Goal: Complete application form

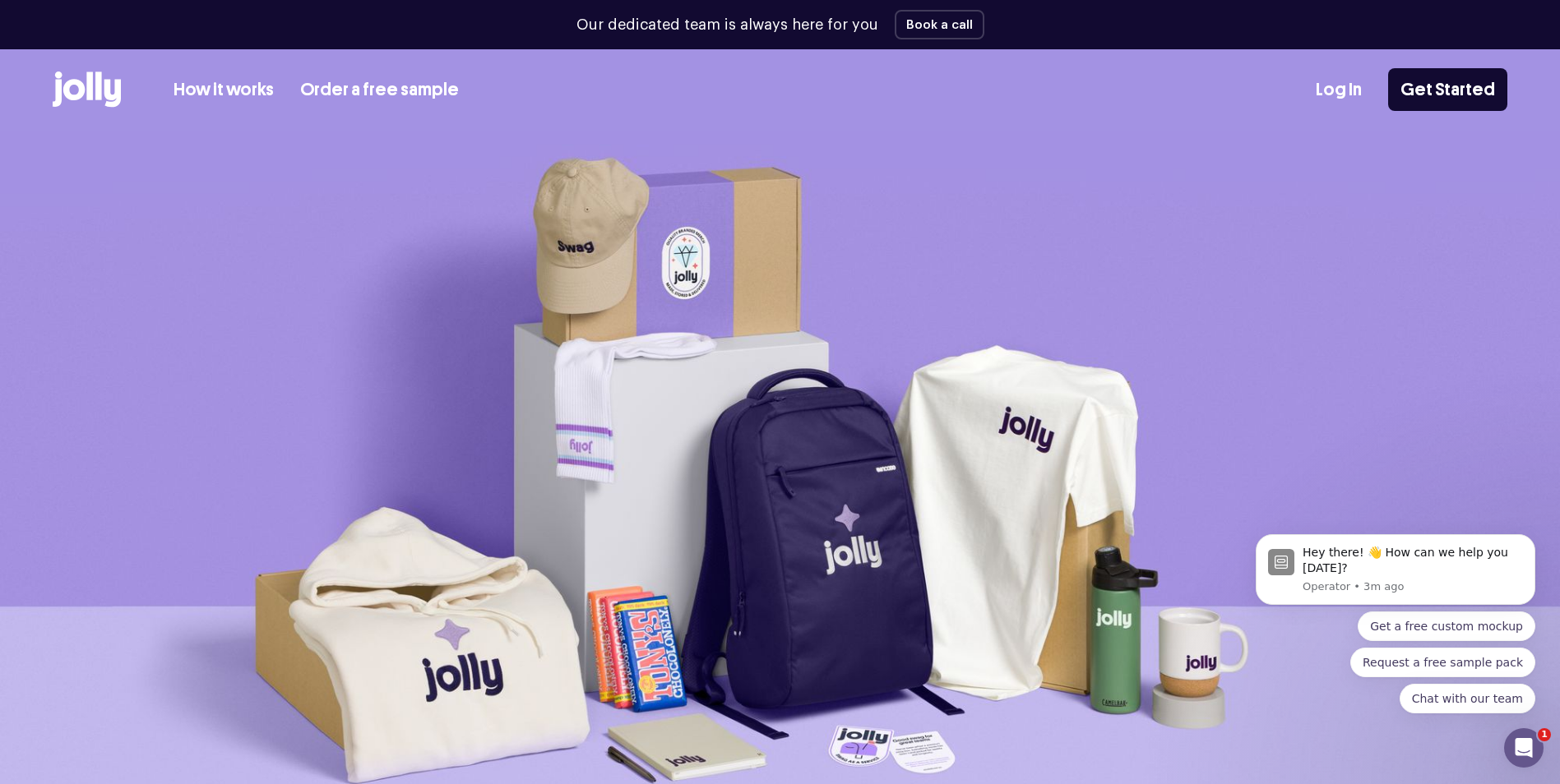
click at [228, 87] on link "How it works" at bounding box center [223, 90] width 100 height 27
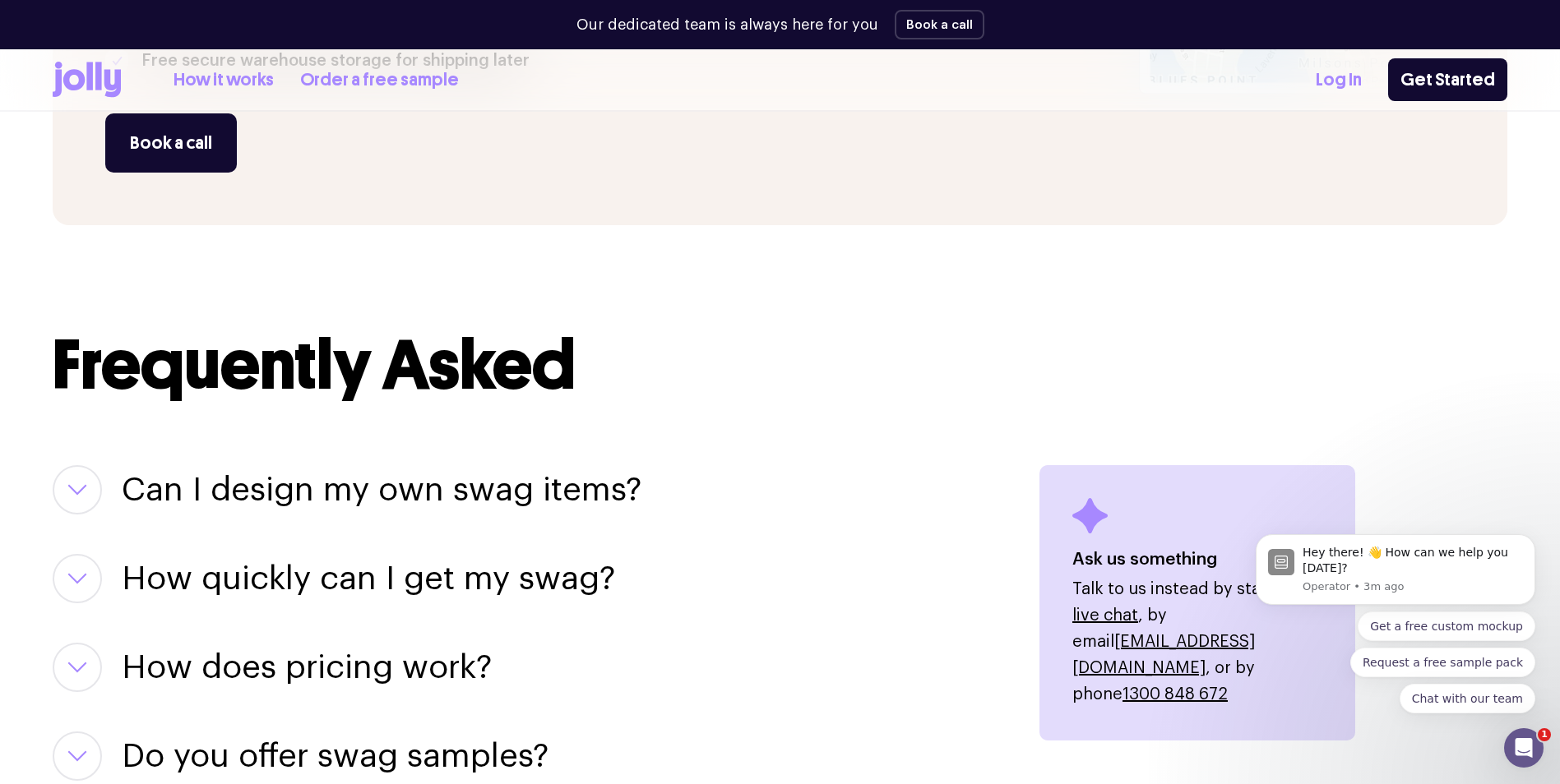
scroll to position [1747, 0]
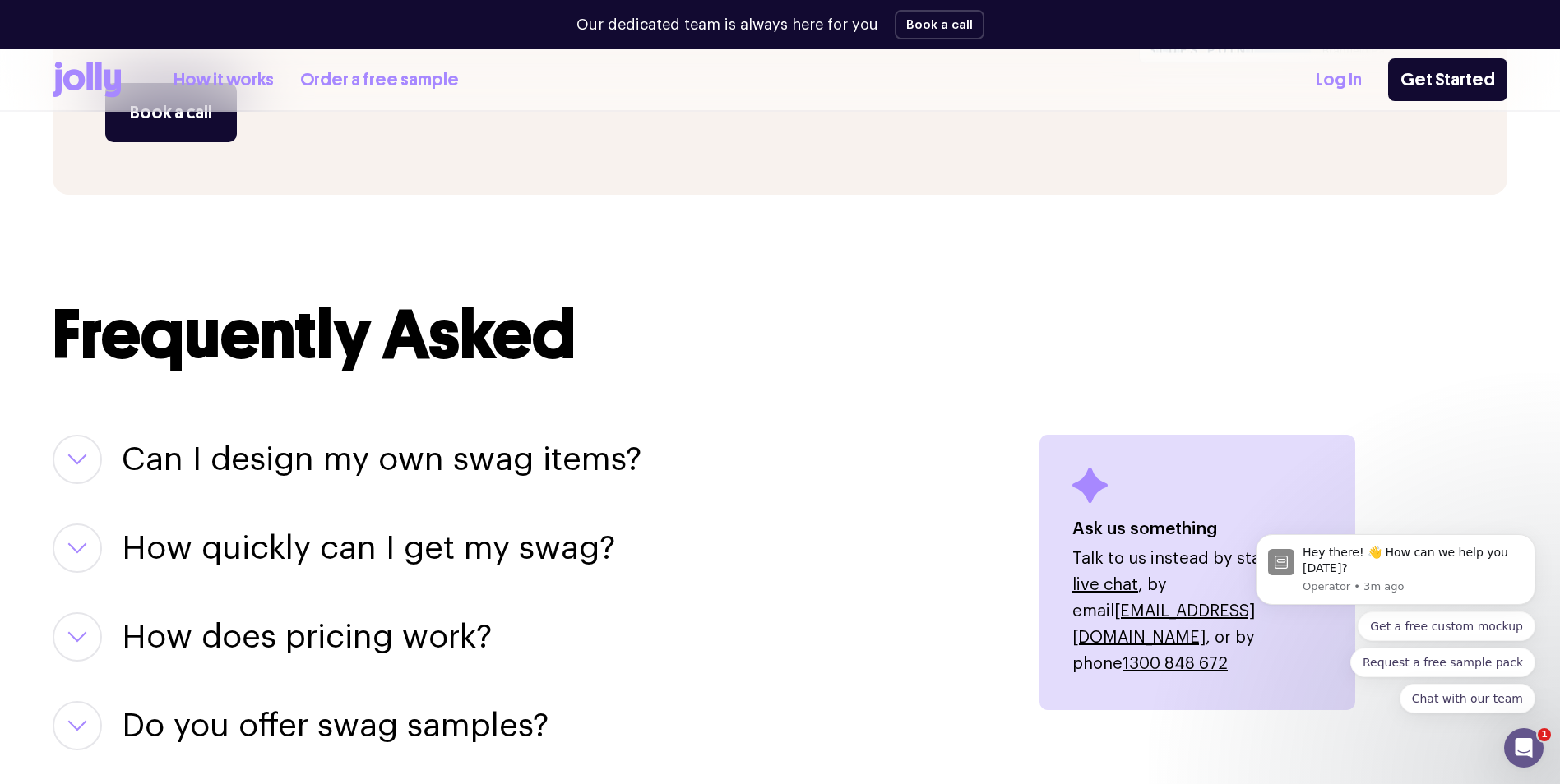
click at [512, 540] on h3 "How quickly can I get my swag?" at bounding box center [368, 548] width 493 height 49
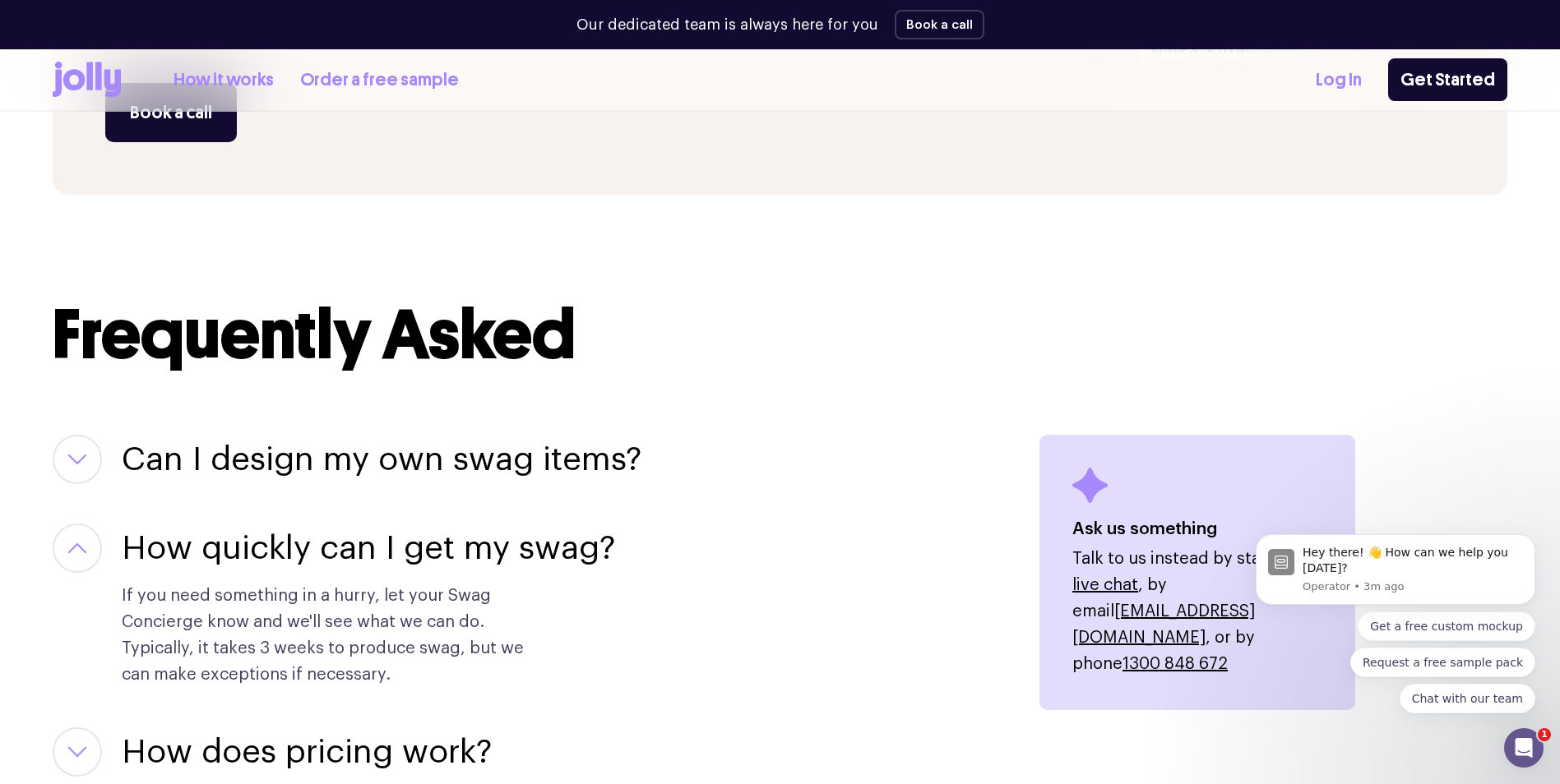
click at [446, 464] on h3 "Can I design my own swag items?" at bounding box center [381, 459] width 519 height 49
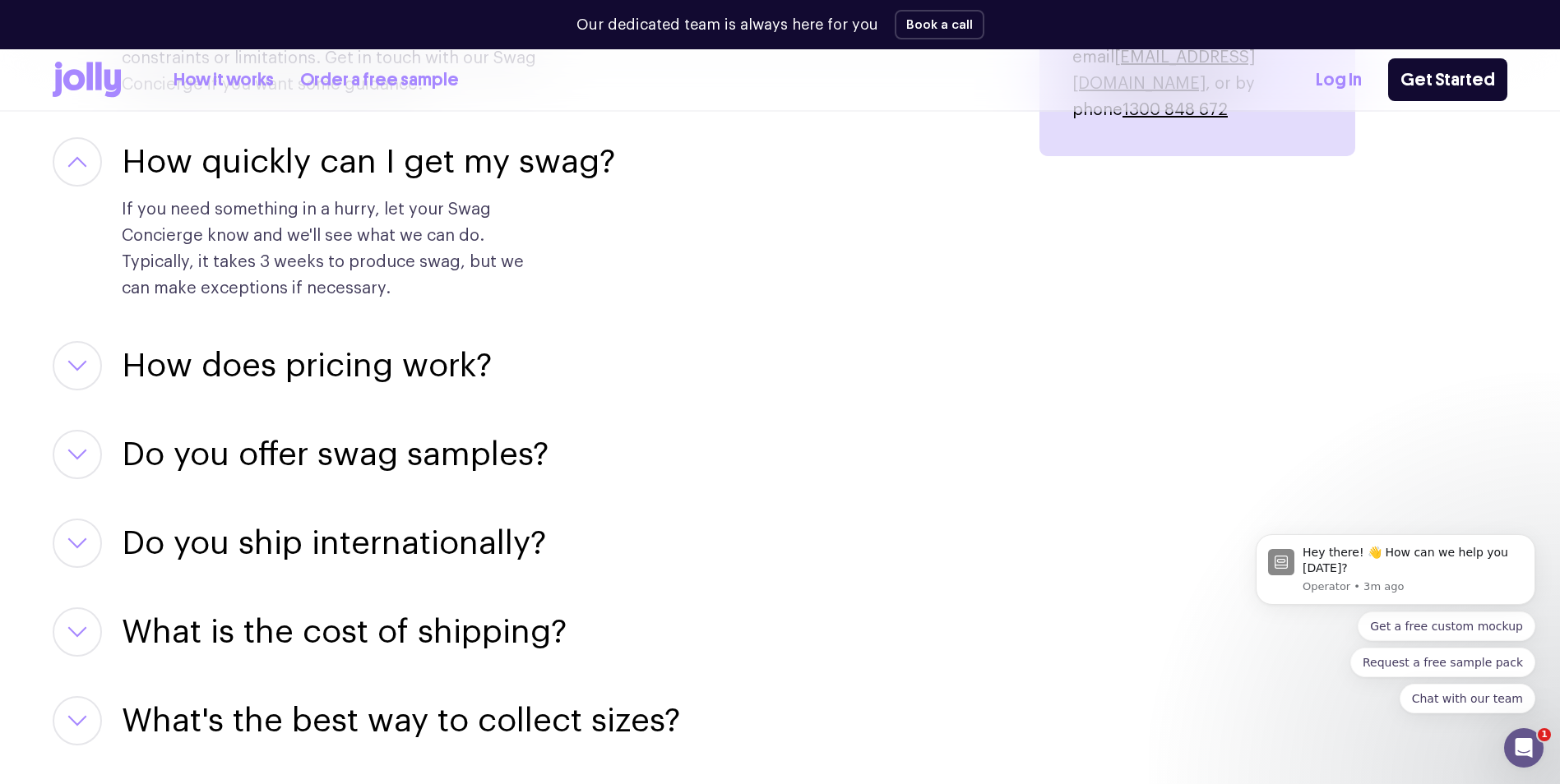
scroll to position [2302, 0]
click at [386, 364] on h3 "How does pricing work?" at bounding box center [306, 365] width 370 height 49
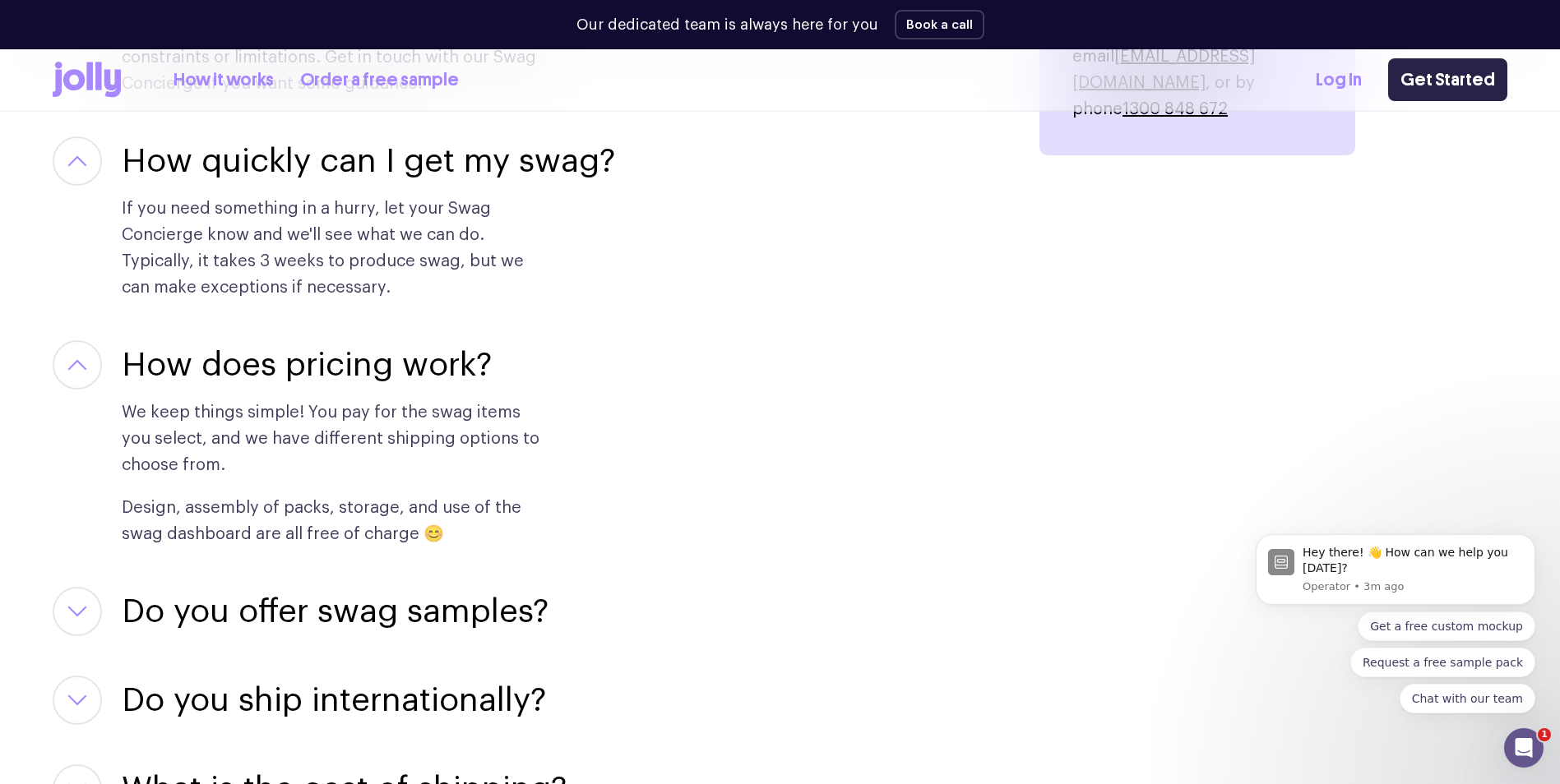
click at [1425, 63] on link "Get Started" at bounding box center [1447, 80] width 119 height 43
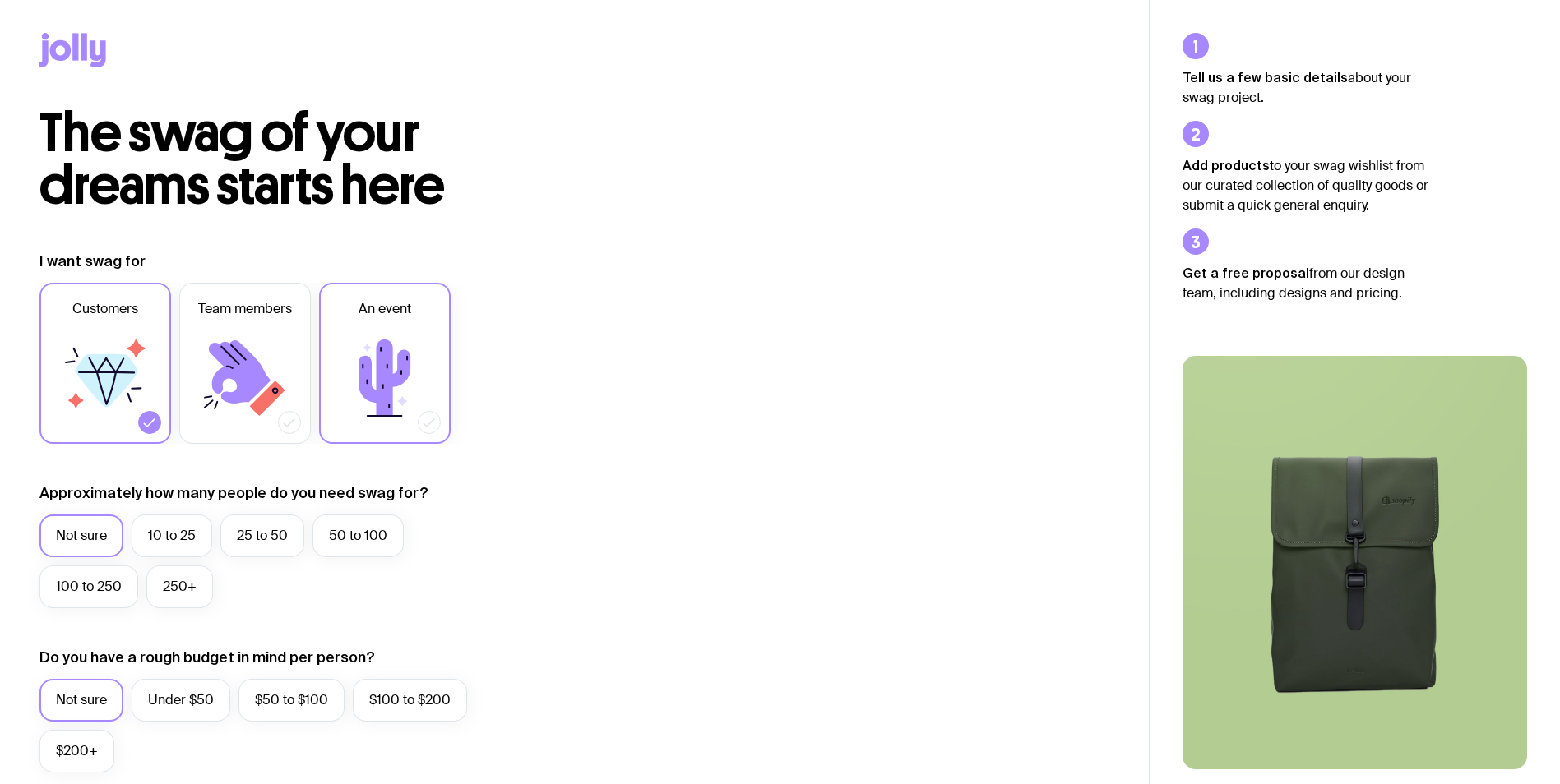
click at [415, 370] on icon at bounding box center [384, 378] width 99 height 99
click at [0, 0] on input "An event" at bounding box center [0, 0] width 0 height 0
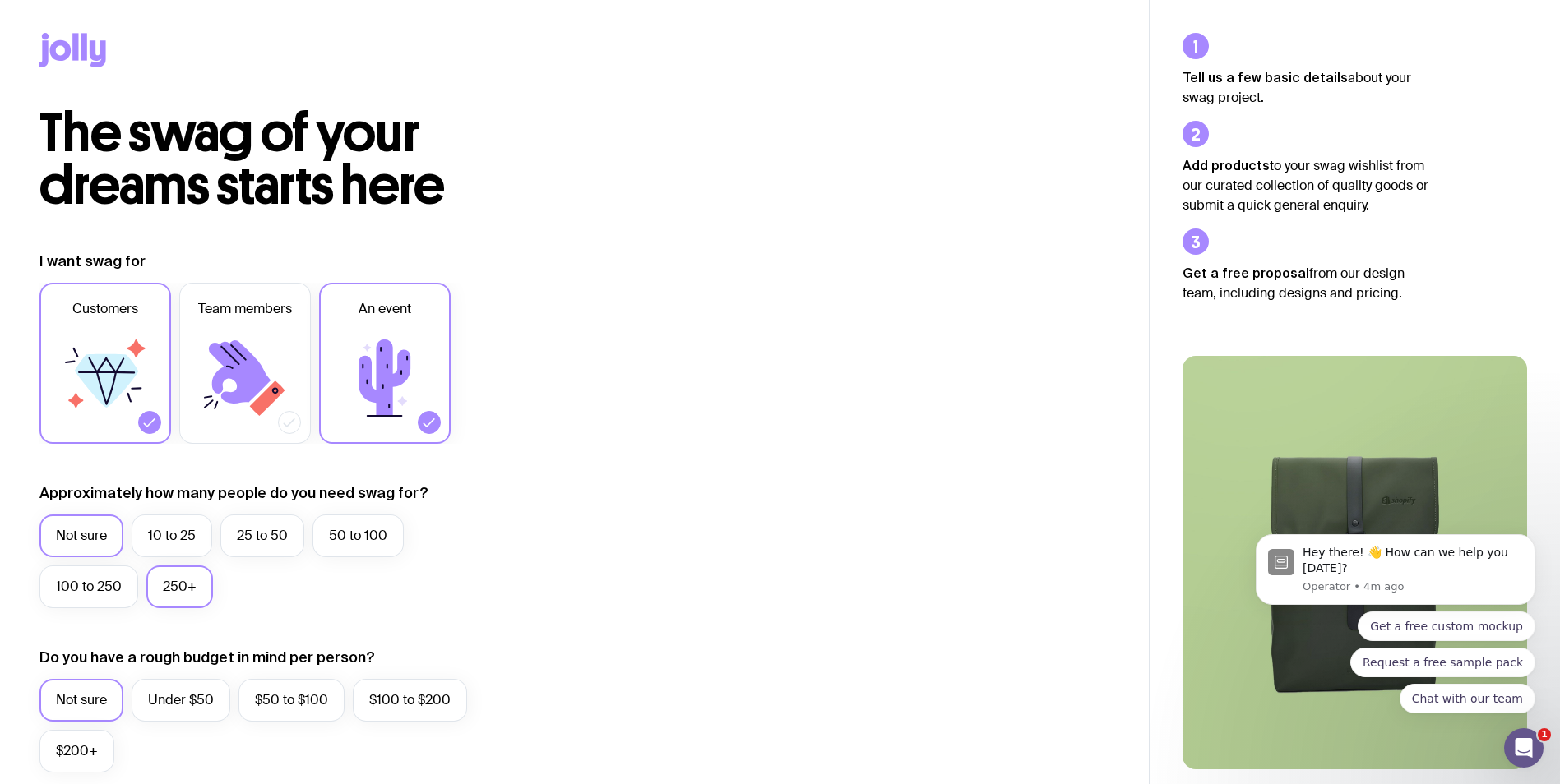
click at [169, 586] on label "250+" at bounding box center [180, 587] width 67 height 43
click at [0, 0] on input "250+" at bounding box center [0, 0] width 0 height 0
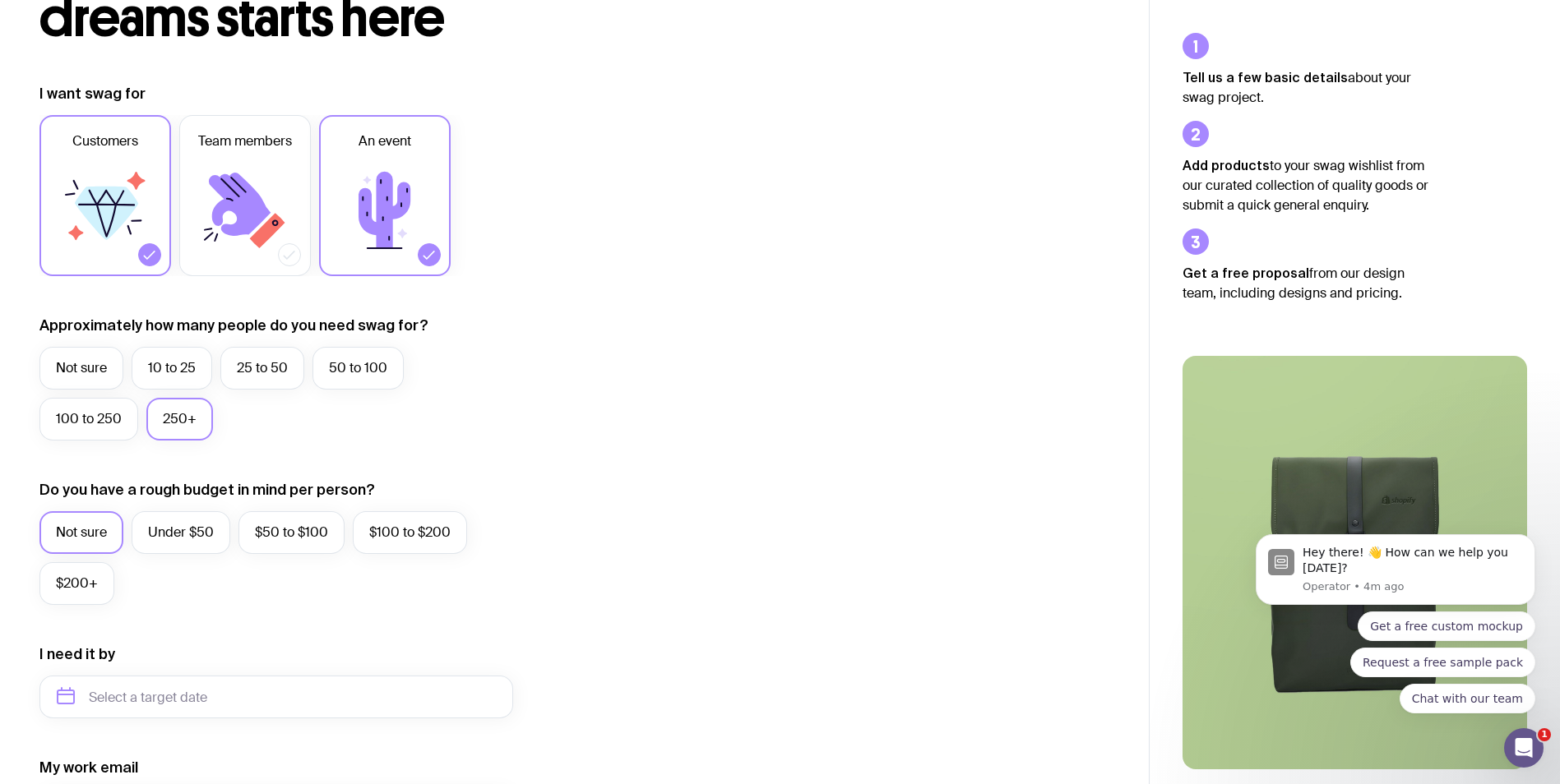
scroll to position [185, 0]
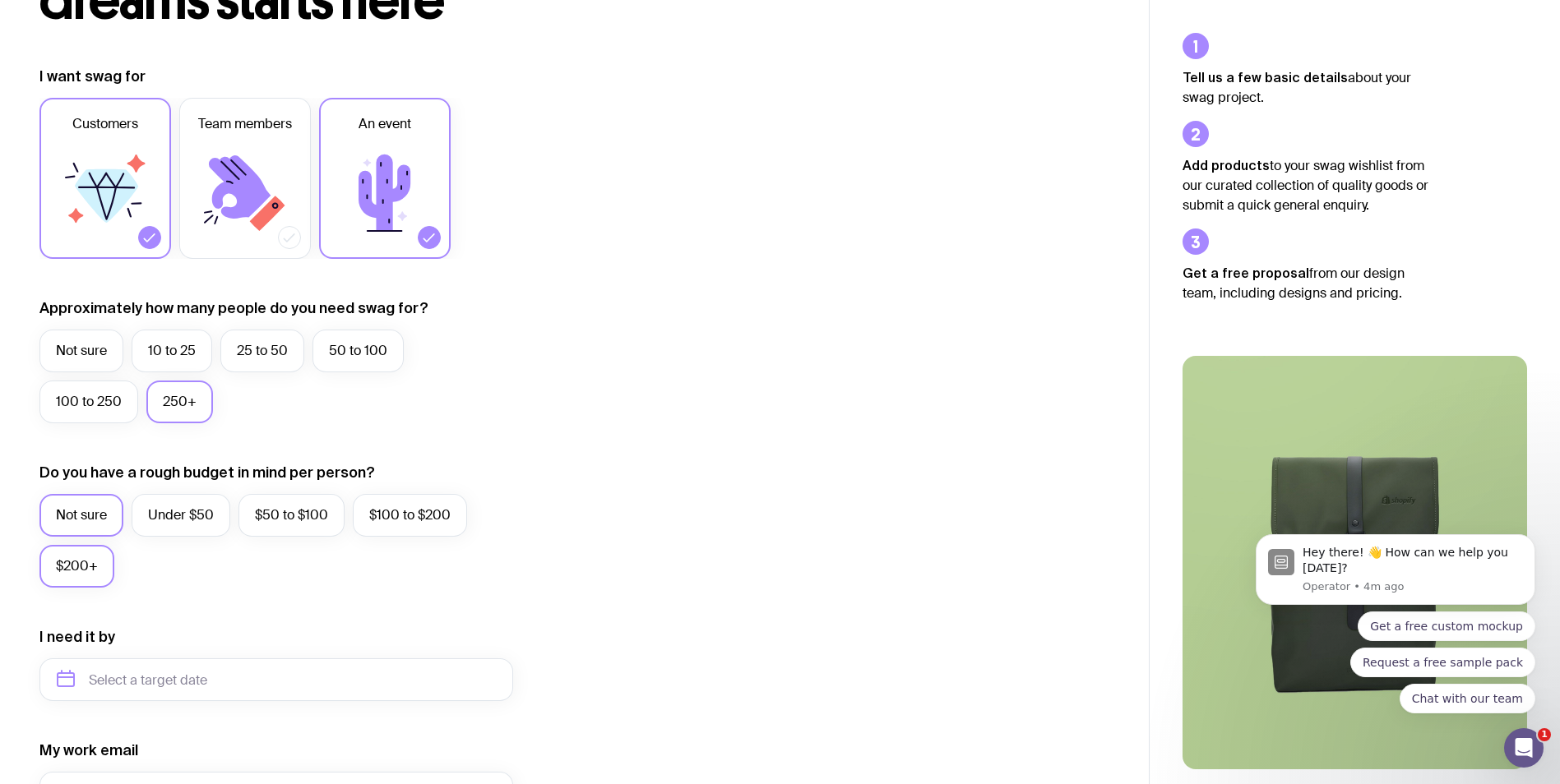
click at [91, 572] on label "$200+" at bounding box center [77, 566] width 75 height 43
click at [0, 0] on input "$200+" at bounding box center [0, 0] width 0 height 0
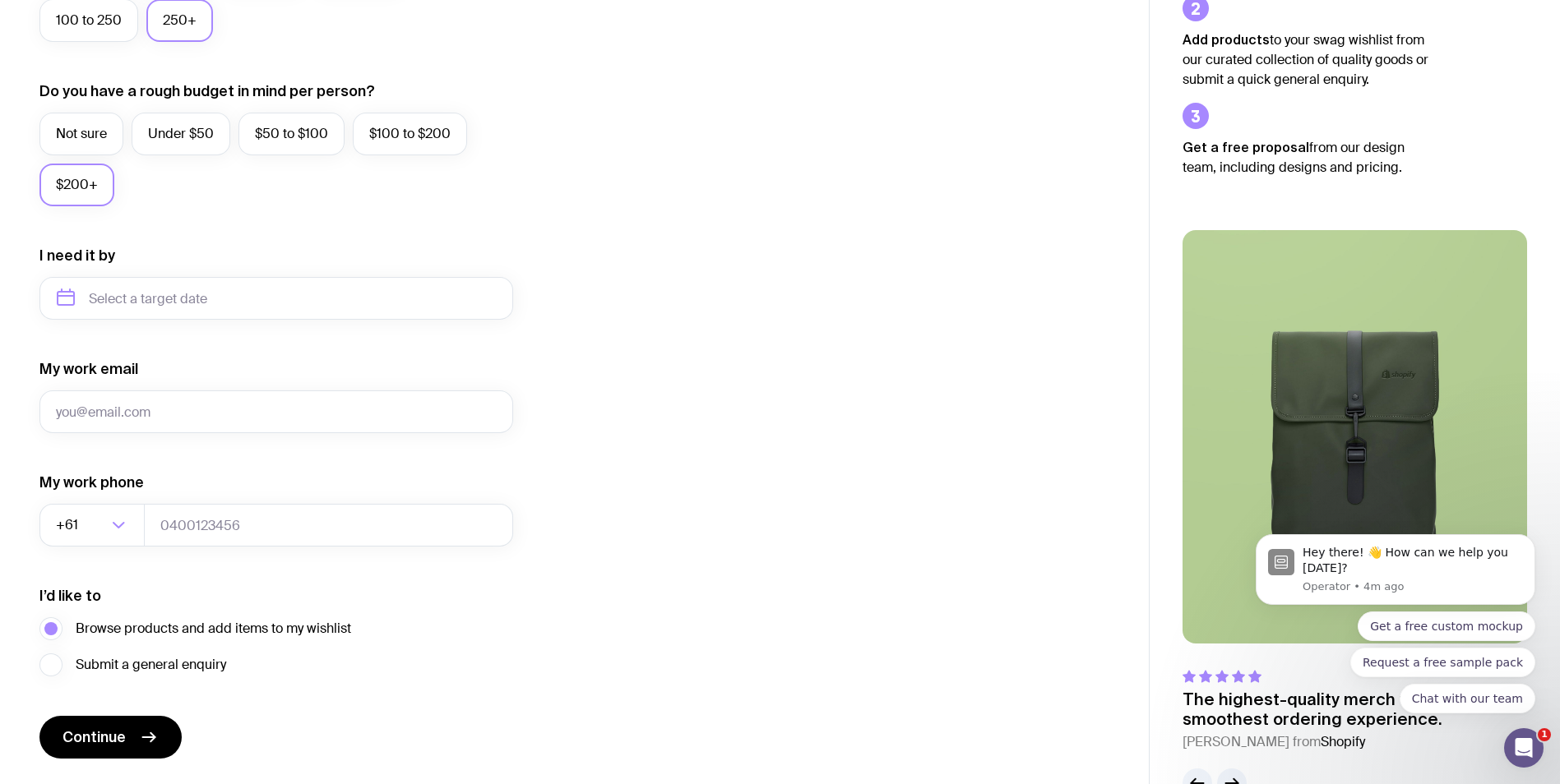
scroll to position [614, 0]
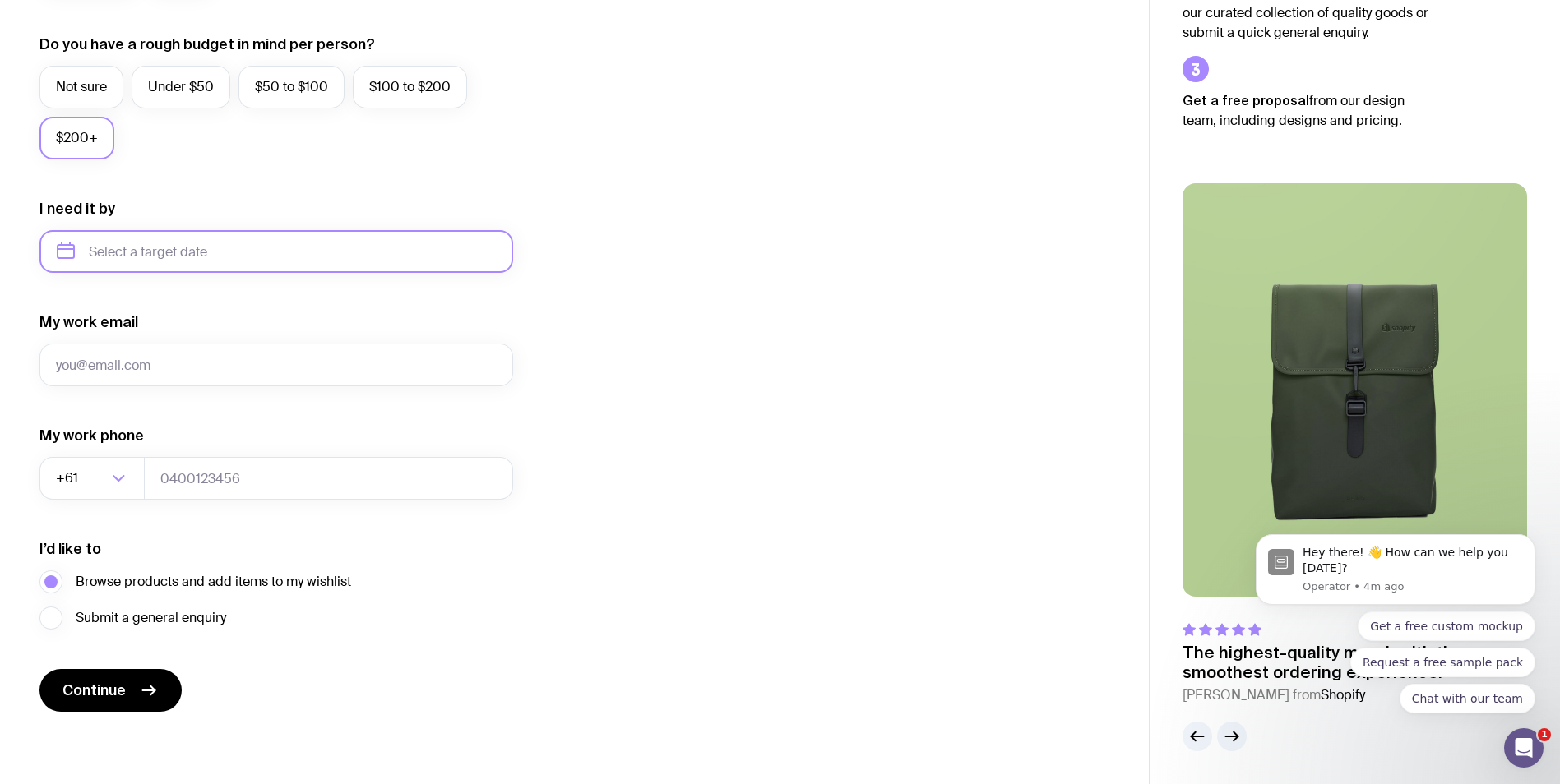
click at [241, 249] on input "text" at bounding box center [277, 252] width 474 height 43
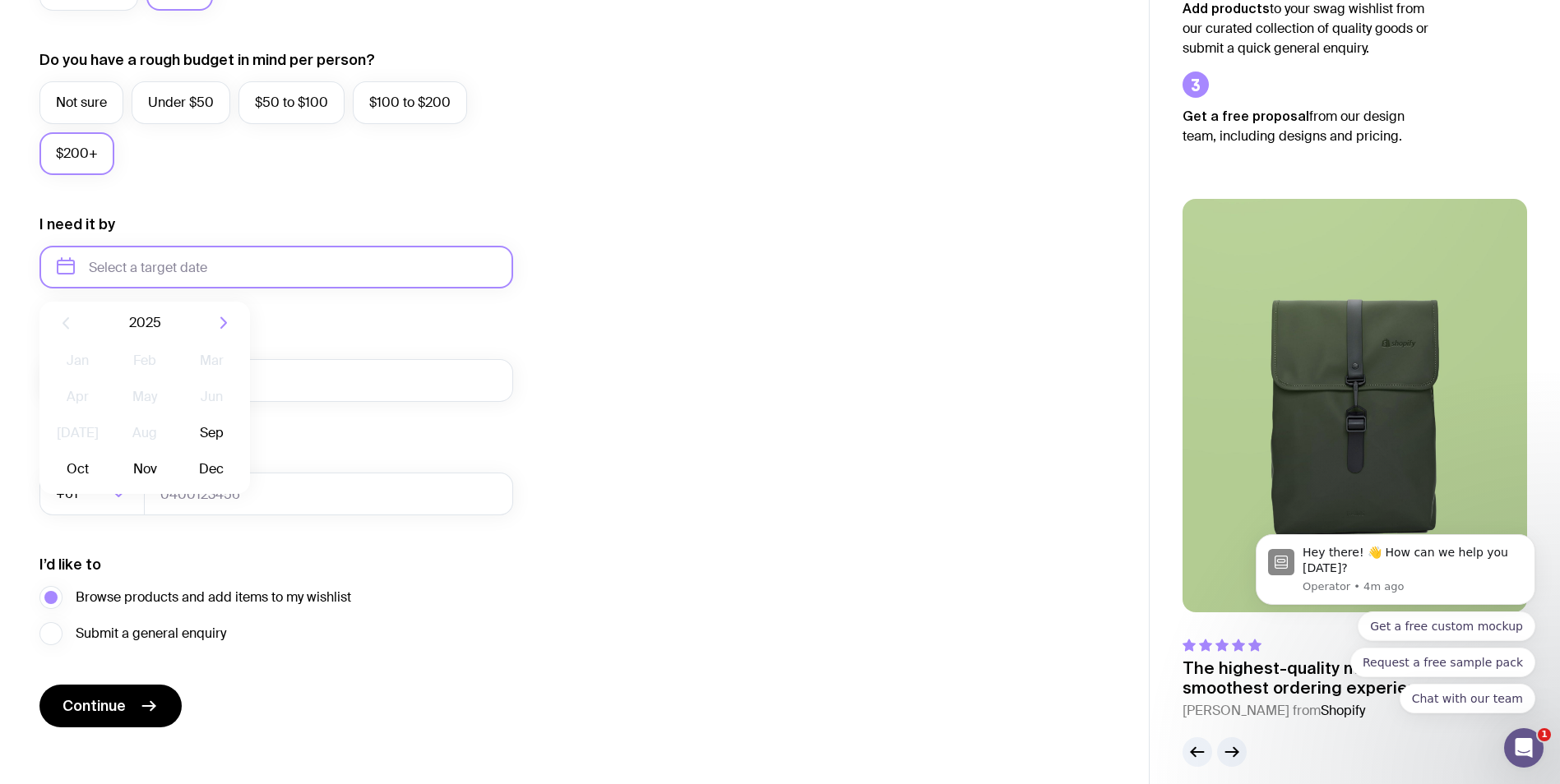
scroll to position [592, 0]
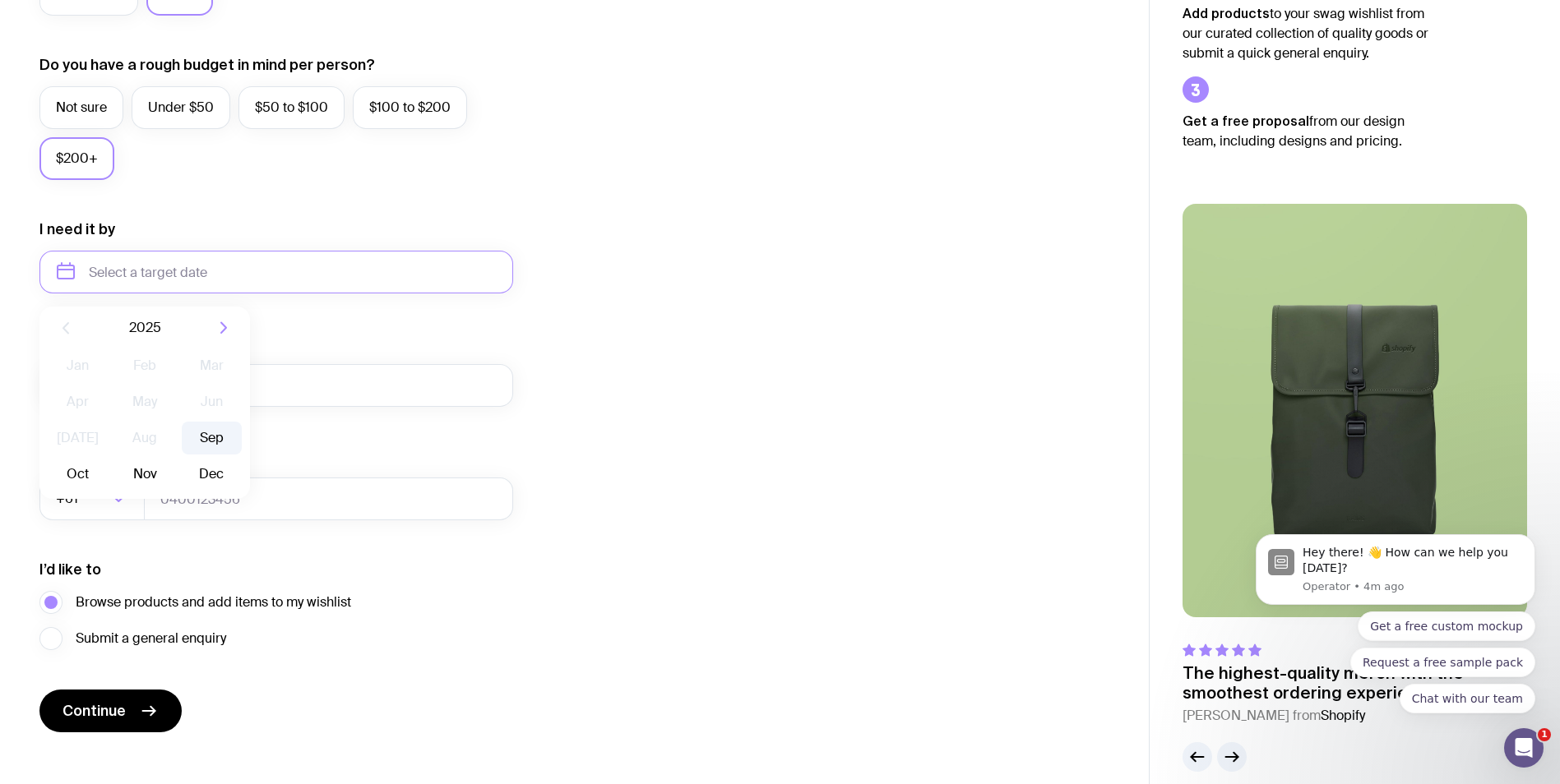
click at [107, 458] on button "Sep" at bounding box center [78, 475] width 60 height 33
type input "[DATE]"
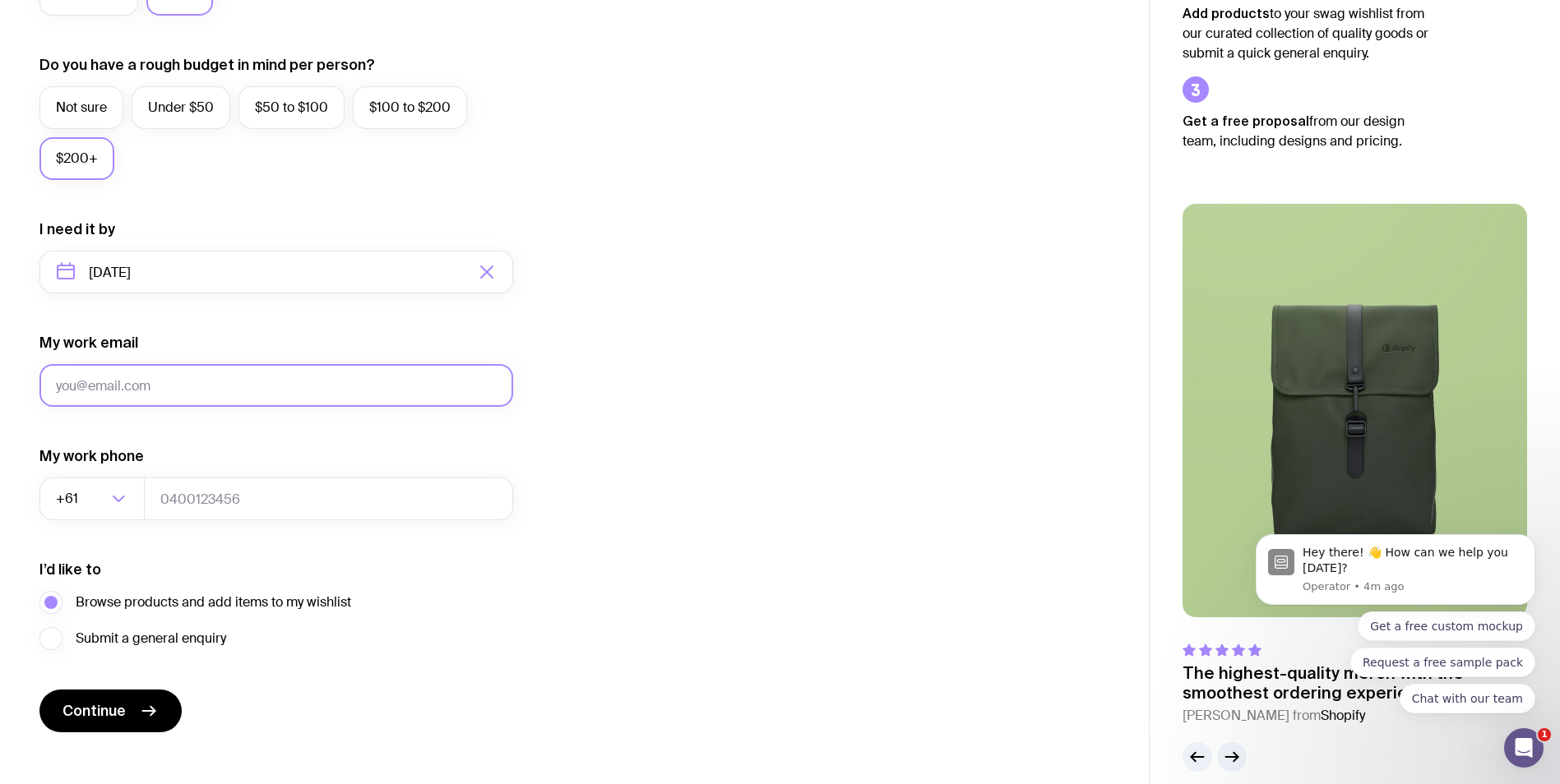
click at [296, 379] on input "My work email" at bounding box center [277, 385] width 474 height 43
type input "[PERSON_NAME][EMAIL_ADDRESS][DOMAIN_NAME]"
click at [239, 498] on input "tel" at bounding box center [328, 499] width 369 height 43
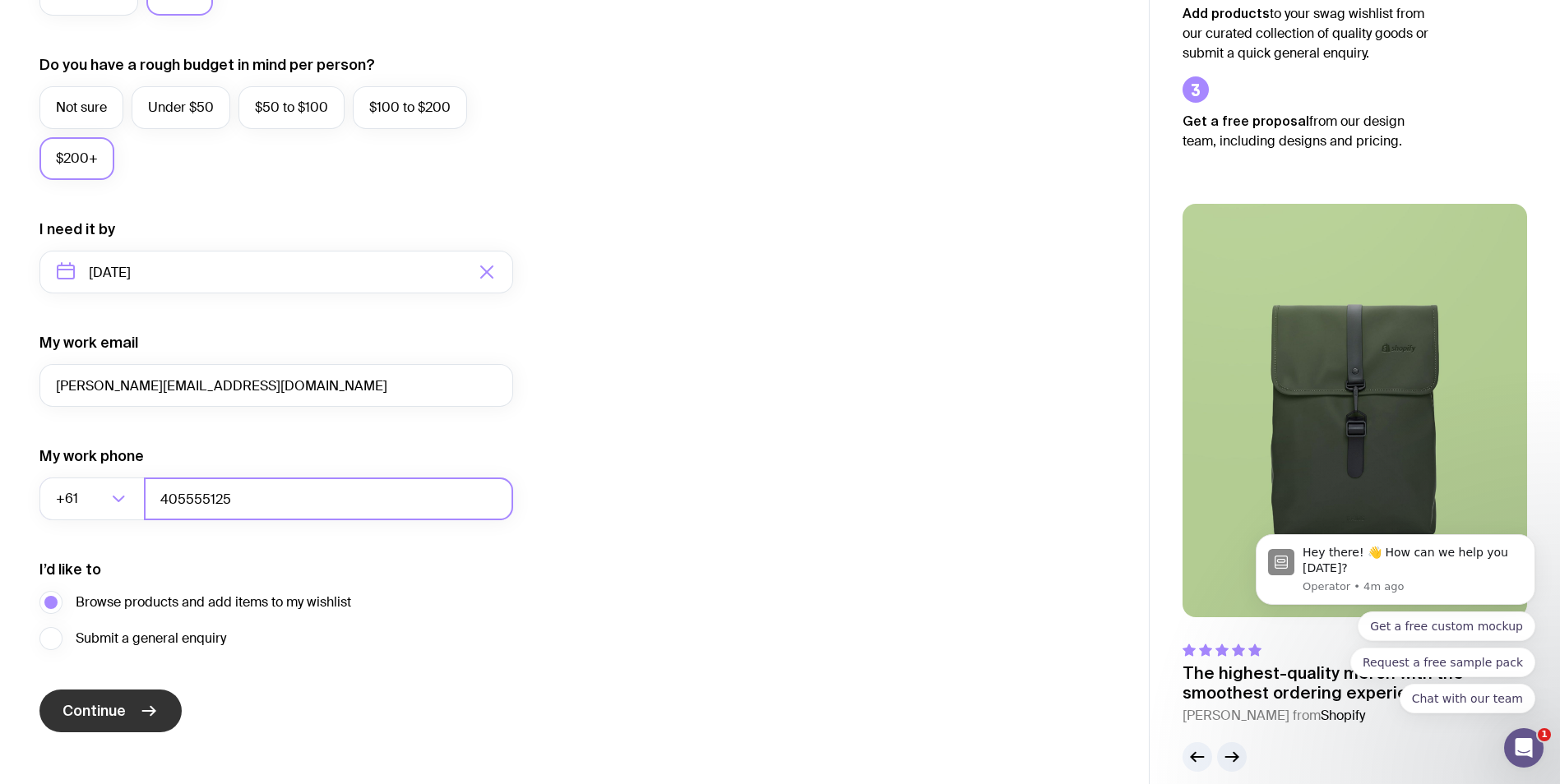
type input "405555125"
click at [166, 710] on button "Continue" at bounding box center [111, 711] width 143 height 43
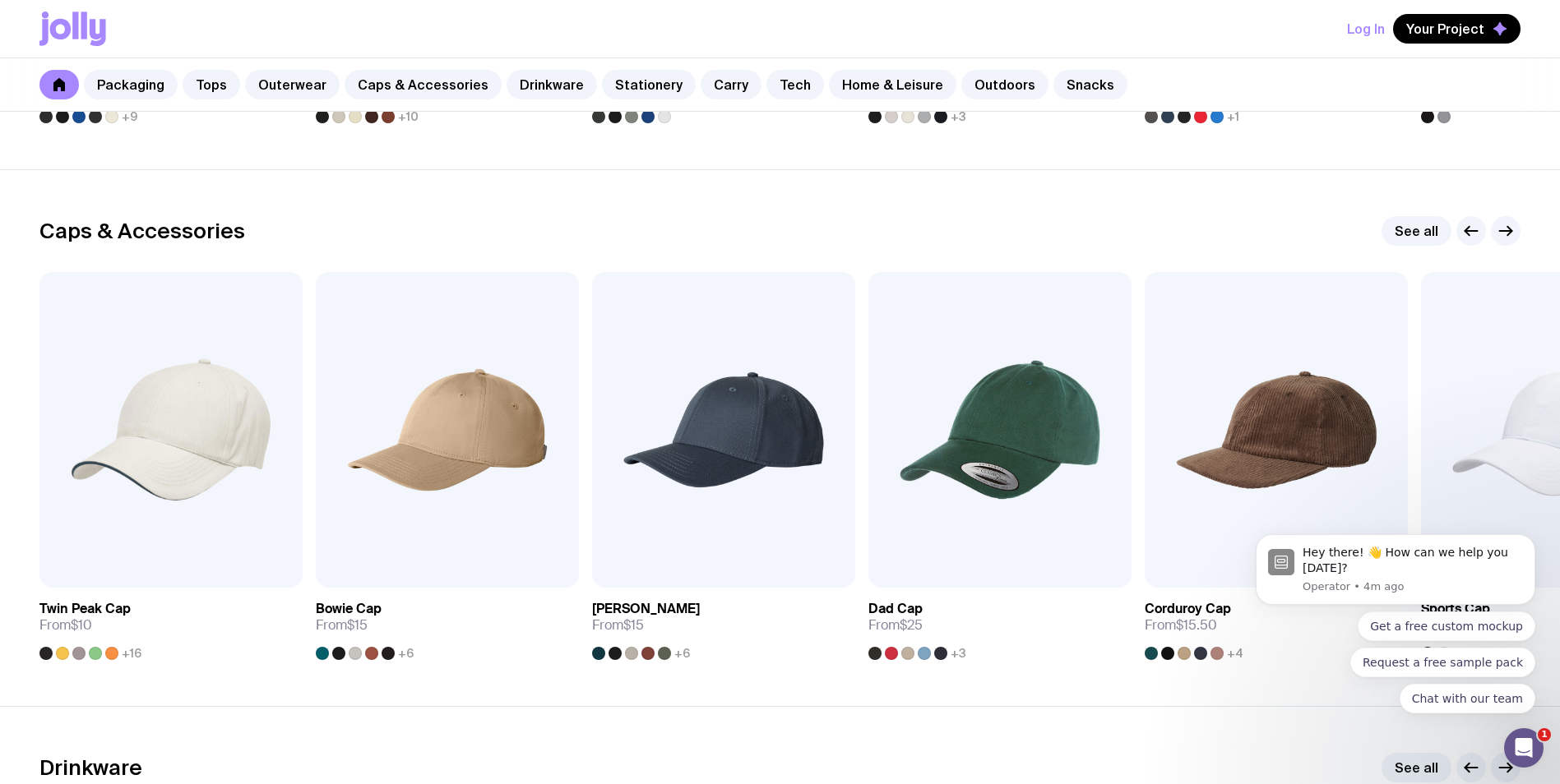
scroll to position [1685, 0]
